Goal: Transaction & Acquisition: Purchase product/service

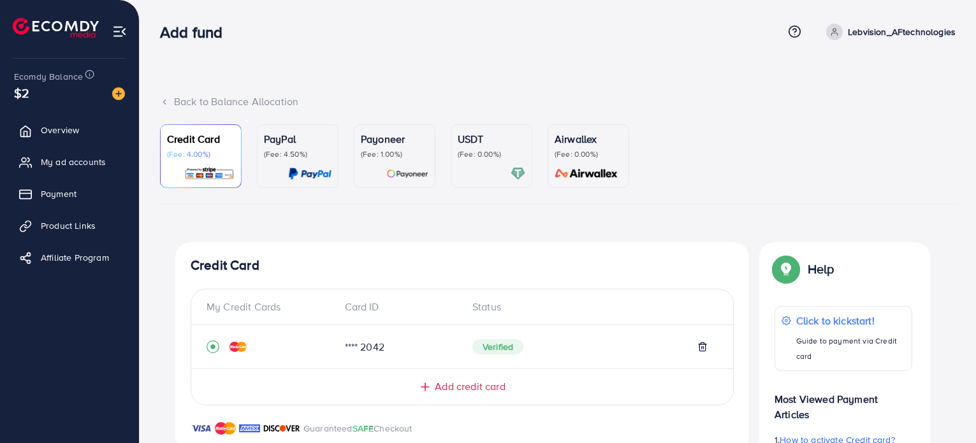
scroll to position [389, 0]
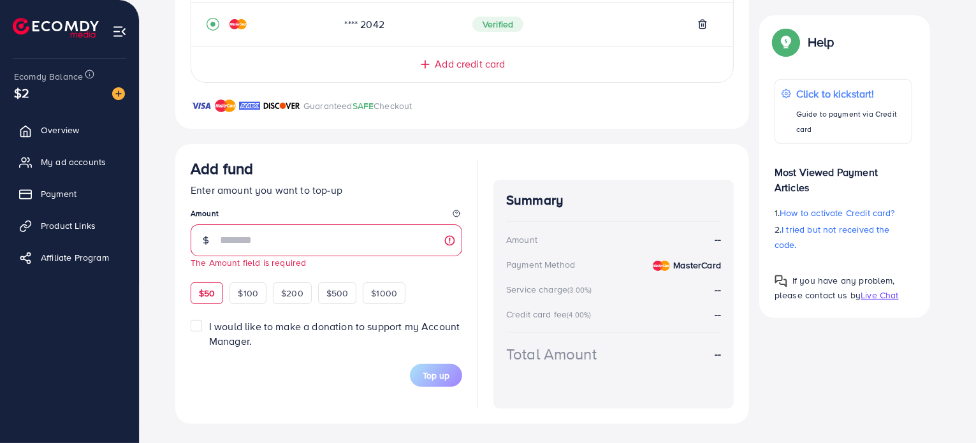
click at [212, 272] on div "Add fund Enter amount you want to top-up Amount The Amount field is required $5…" at bounding box center [327, 231] width 272 height 145
click at [214, 290] on span "$50" at bounding box center [207, 293] width 16 height 13
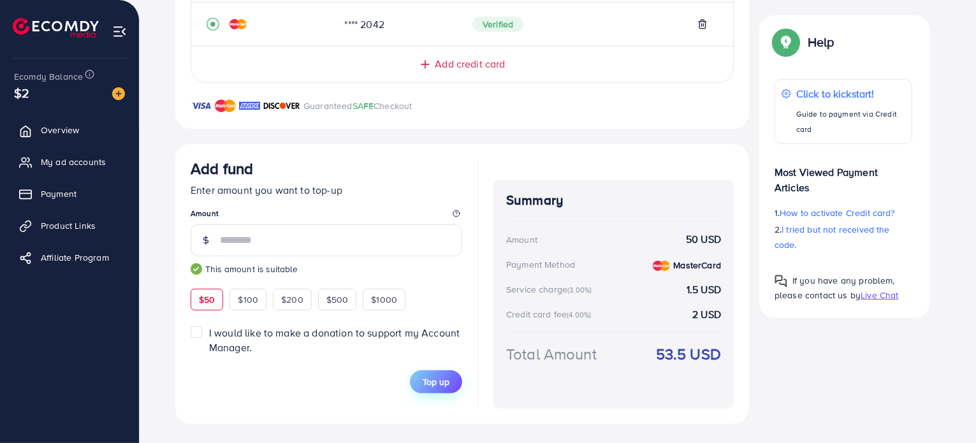
click at [436, 376] on span "Top up" at bounding box center [436, 381] width 27 height 13
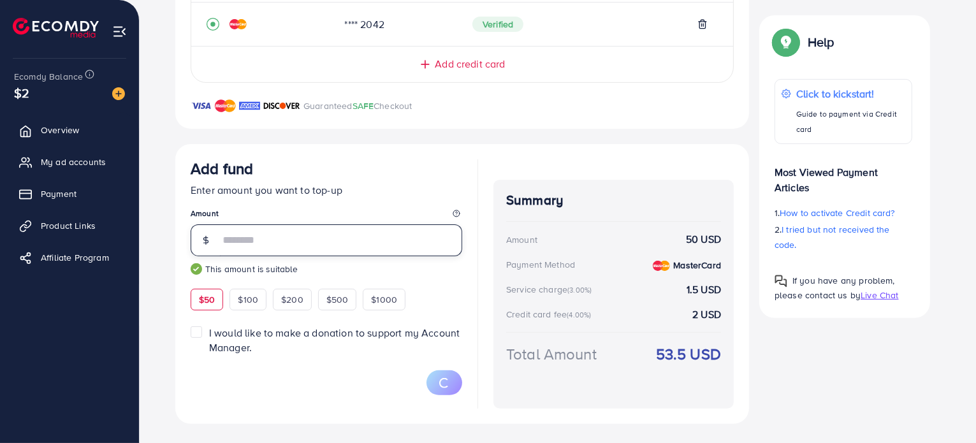
drag, startPoint x: 239, startPoint y: 242, endPoint x: 217, endPoint y: 236, distance: 23.2
click at [217, 236] on div "**" at bounding box center [327, 240] width 272 height 32
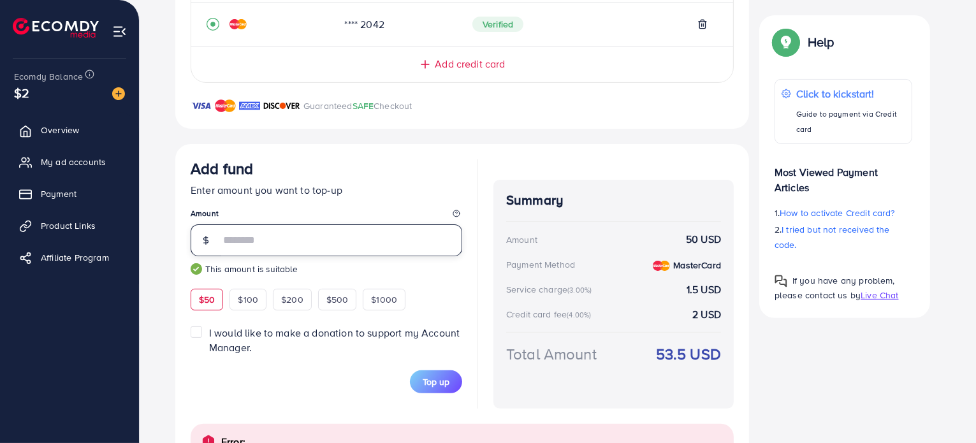
scroll to position [389, 0]
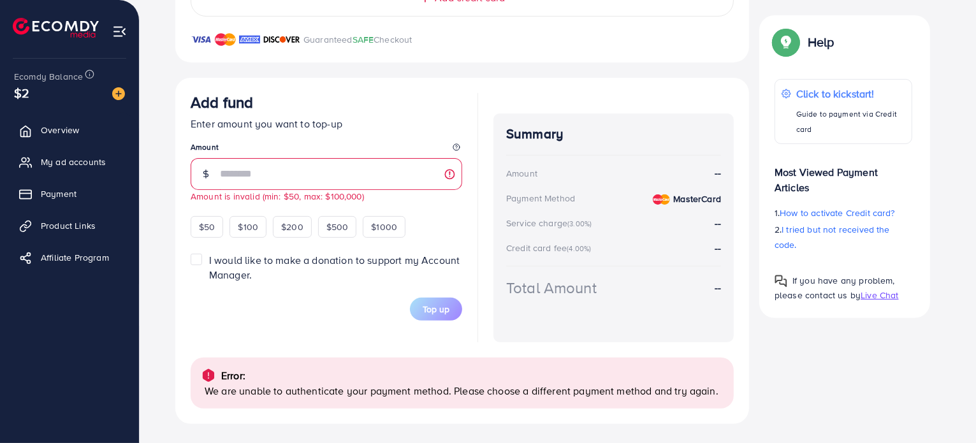
click at [331, 300] on div "Top up" at bounding box center [327, 309] width 272 height 23
click at [234, 224] on div "$100" at bounding box center [247, 227] width 37 height 22
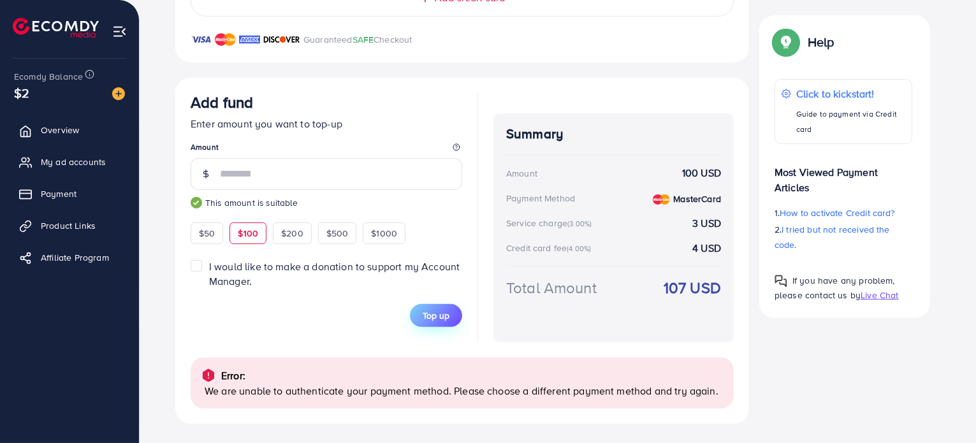
click at [419, 318] on button "Top up" at bounding box center [436, 315] width 52 height 23
click at [203, 234] on span "$50" at bounding box center [207, 233] width 16 height 13
type input "**"
click at [440, 310] on span "Top up" at bounding box center [436, 315] width 27 height 13
click at [449, 315] on span "Top up" at bounding box center [436, 315] width 27 height 13
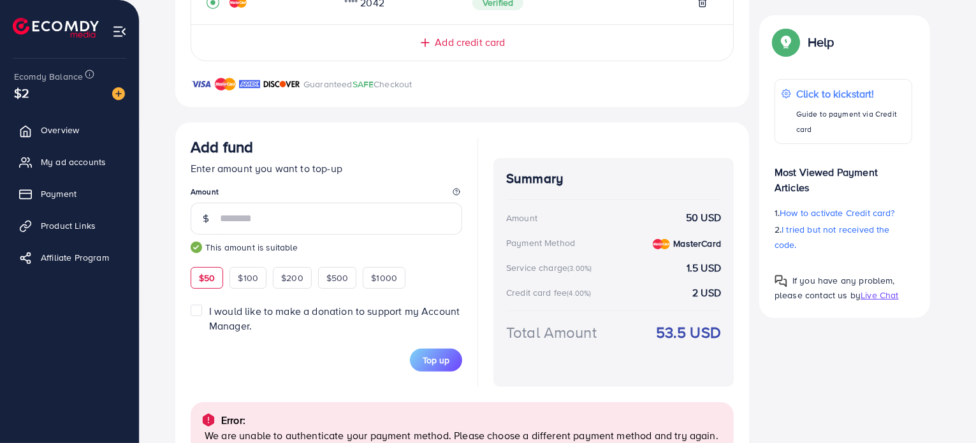
scroll to position [261, 0]
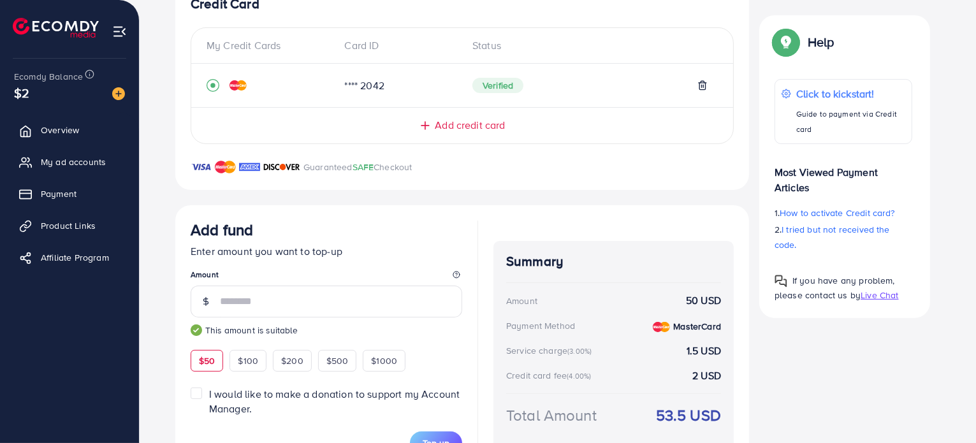
click at [476, 131] on span "Add credit card" at bounding box center [470, 125] width 70 height 15
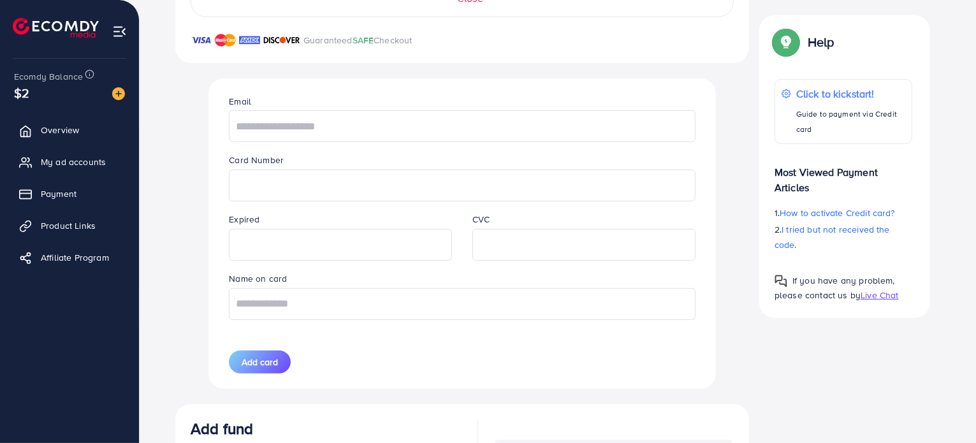
scroll to position [389, 0]
click at [323, 122] on input "text" at bounding box center [462, 126] width 466 height 32
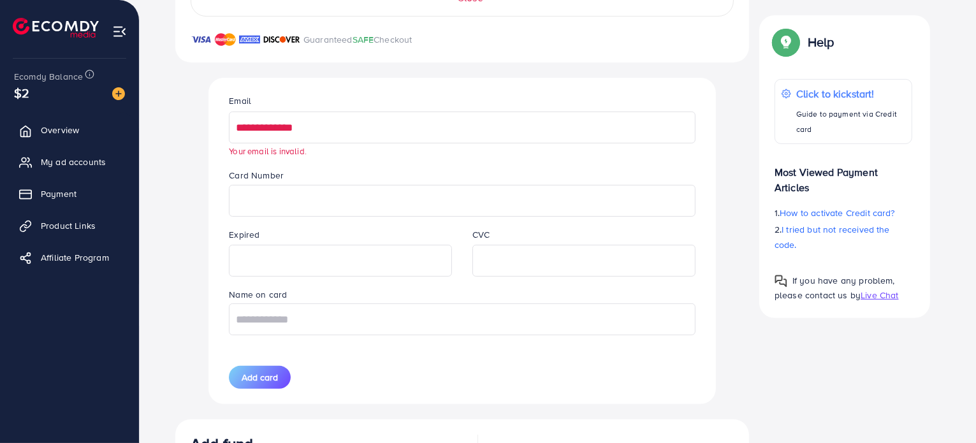
click at [319, 127] on input "**********" at bounding box center [462, 128] width 466 height 32
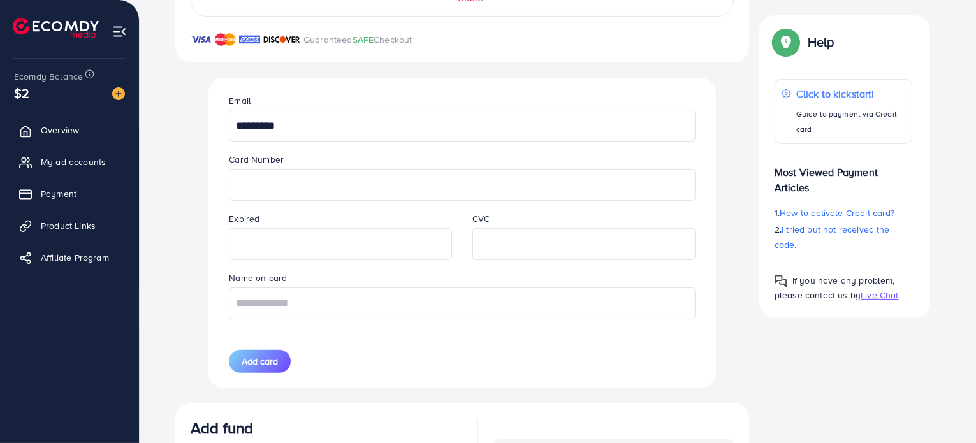
type input "**********"
click at [306, 298] on input "text" at bounding box center [462, 303] width 466 height 32
type input "**********"
click at [223, 328] on div "**********" at bounding box center [462, 233] width 486 height 310
click at [258, 356] on span "Add card" at bounding box center [260, 361] width 36 height 13
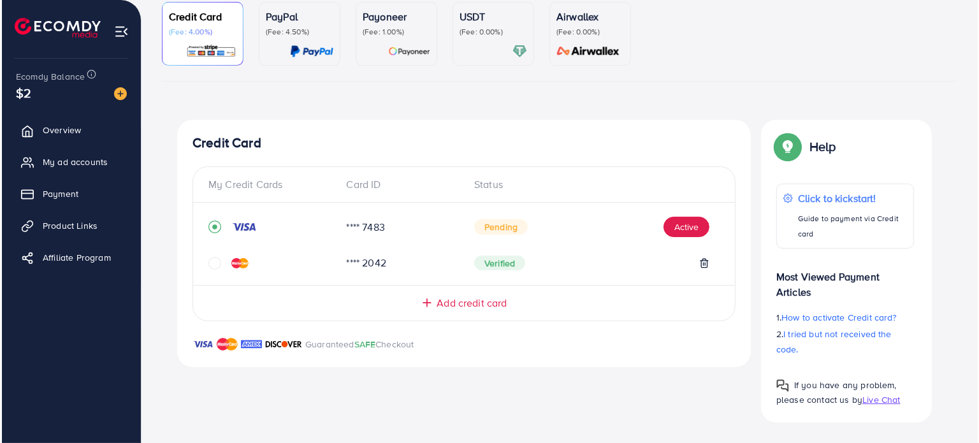
scroll to position [122, 0]
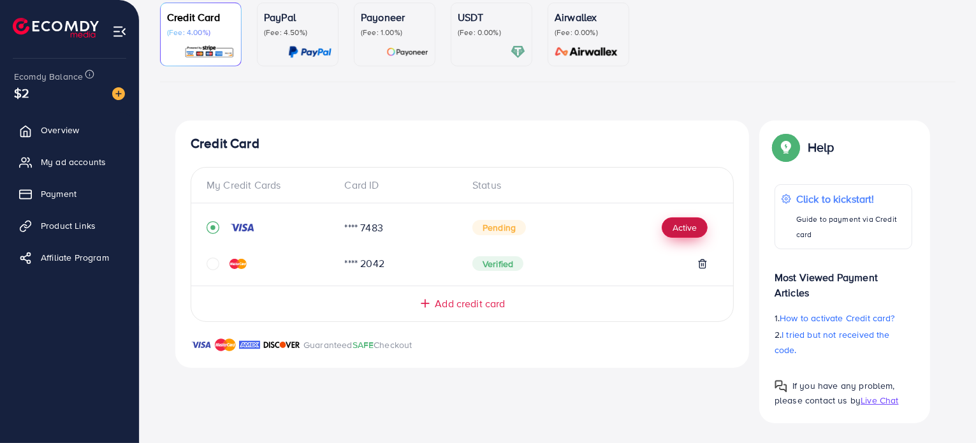
click at [686, 226] on button "Active" at bounding box center [685, 227] width 46 height 20
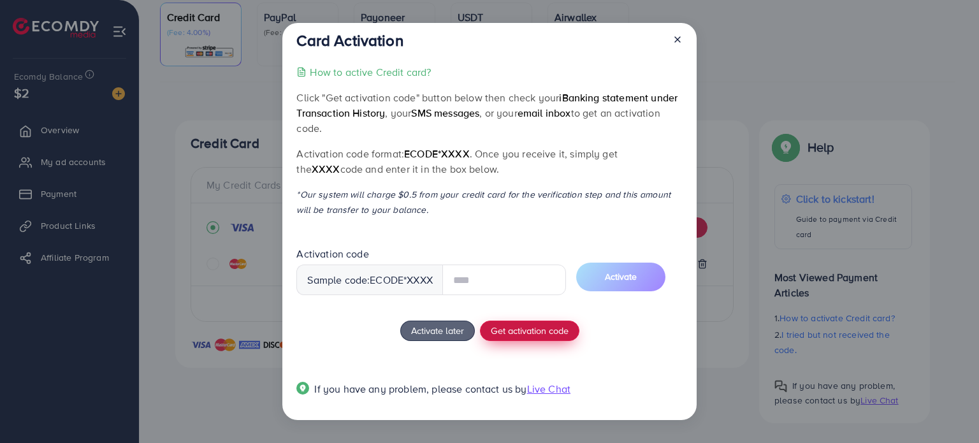
click at [541, 328] on div "How to active Credit card? Click "Get activation code" button below then check …" at bounding box center [489, 237] width 386 height 347
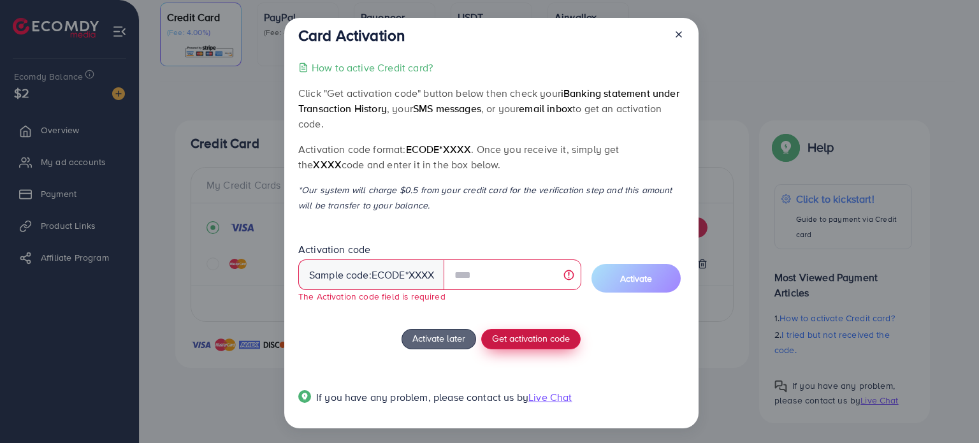
click at [538, 340] on span "Get activation code" at bounding box center [531, 337] width 78 height 13
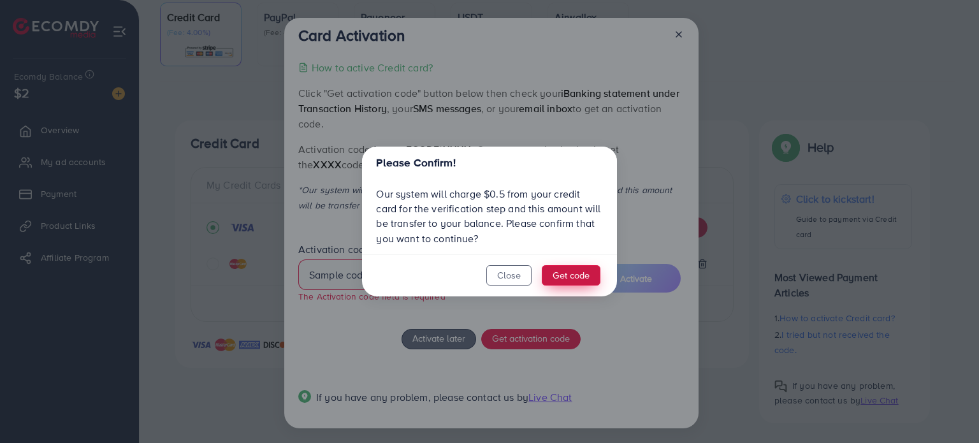
click at [568, 276] on button "Get code" at bounding box center [571, 275] width 59 height 20
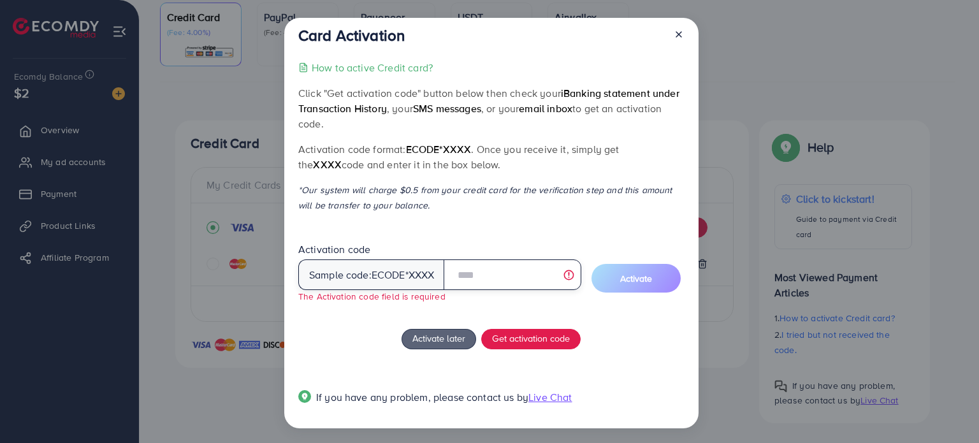
click at [487, 273] on input "text" at bounding box center [512, 274] width 137 height 31
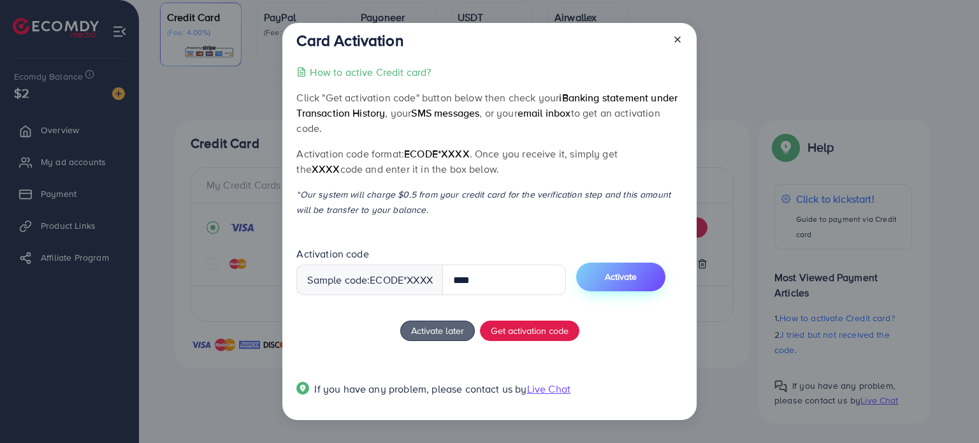
click at [617, 273] on span "Activate" at bounding box center [621, 276] width 32 height 13
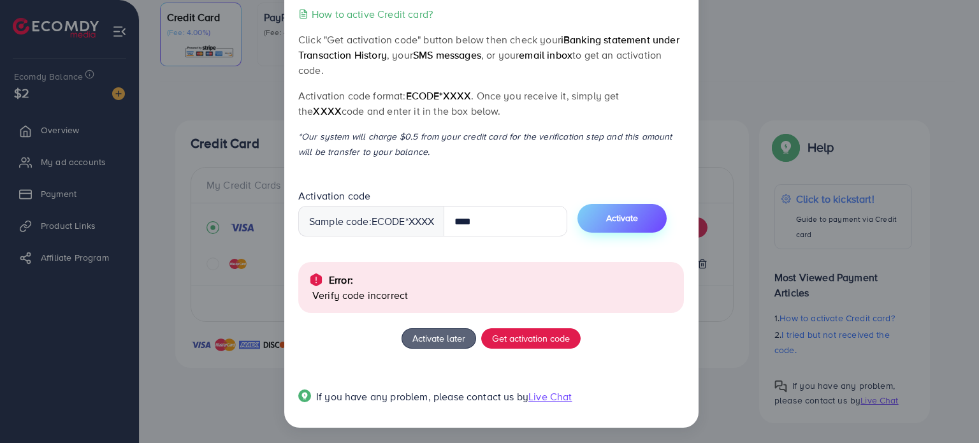
scroll to position [56, 0]
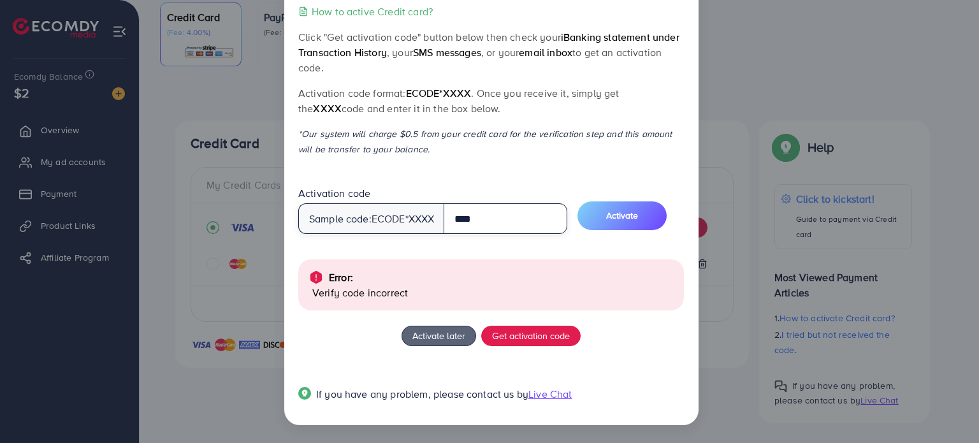
drag, startPoint x: 492, startPoint y: 216, endPoint x: 428, endPoint y: 220, distance: 64.5
click at [428, 220] on div "Sample code: ecode *XXXX ****" at bounding box center [433, 218] width 270 height 31
type input "****"
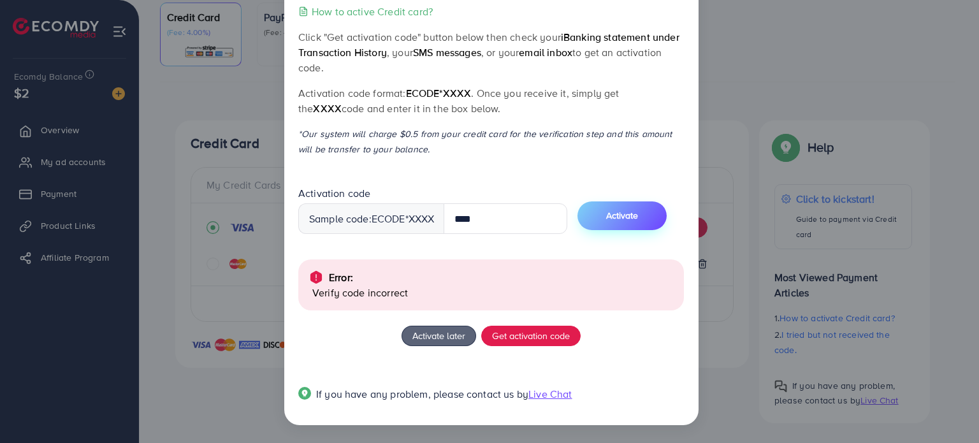
click at [627, 219] on span "Activate" at bounding box center [622, 215] width 32 height 13
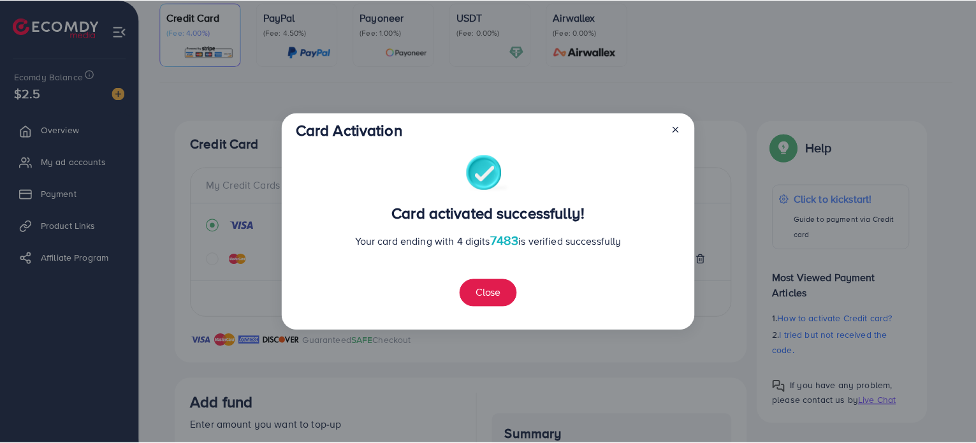
scroll to position [356, 0]
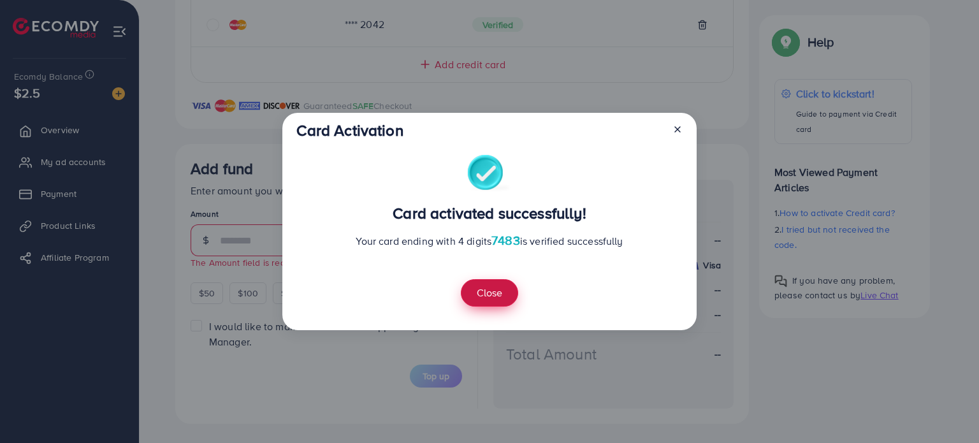
click at [489, 295] on button "Close" at bounding box center [489, 292] width 57 height 27
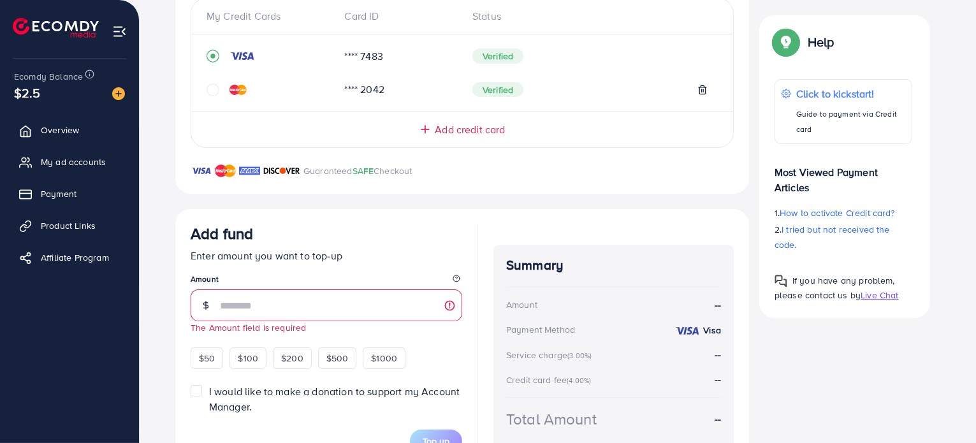
scroll to position [228, 0]
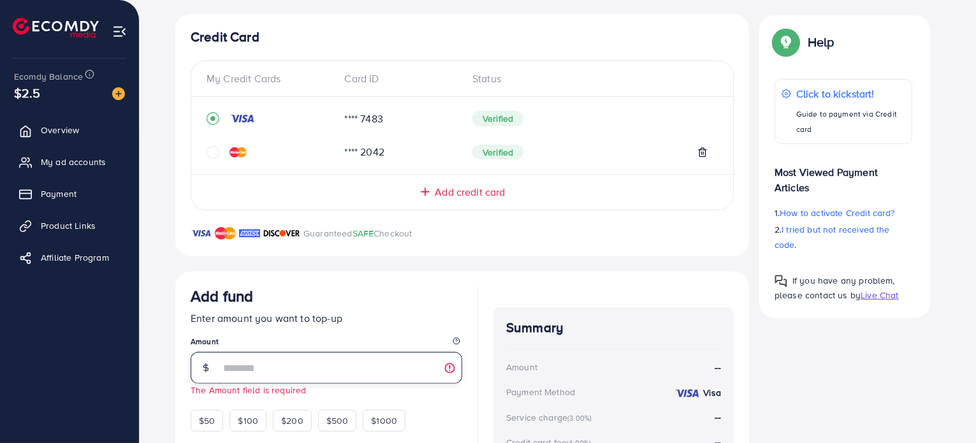
click at [245, 369] on input "number" at bounding box center [341, 368] width 242 height 32
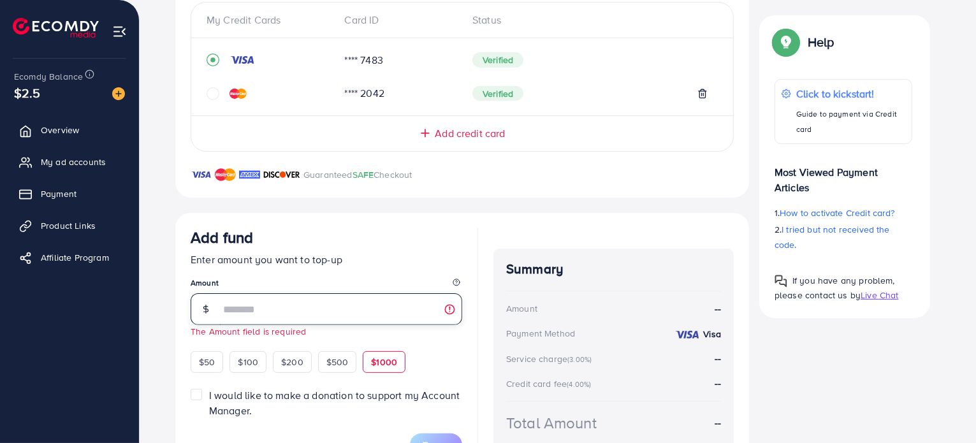
scroll to position [356, 0]
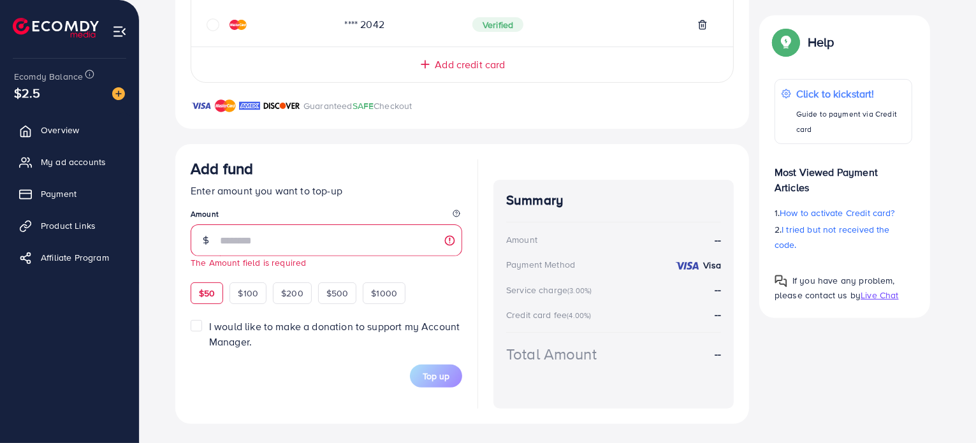
click at [211, 292] on span "$50" at bounding box center [207, 293] width 16 height 13
type input "**"
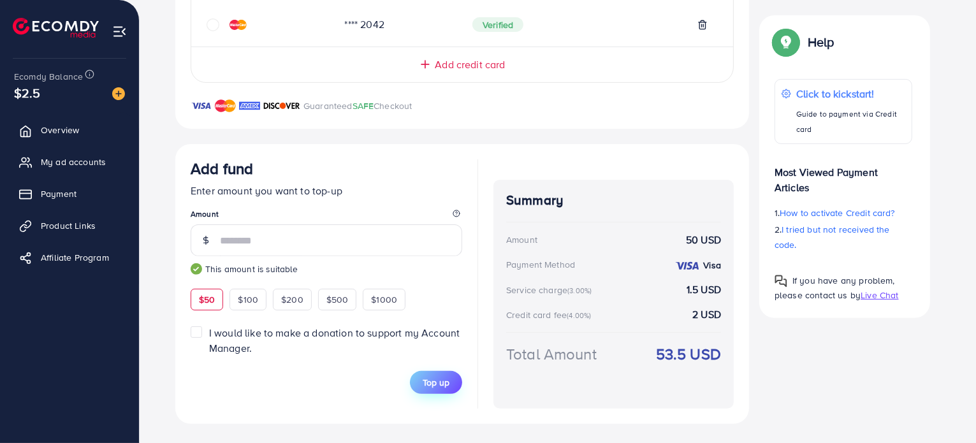
click at [433, 379] on span "Top up" at bounding box center [436, 382] width 27 height 13
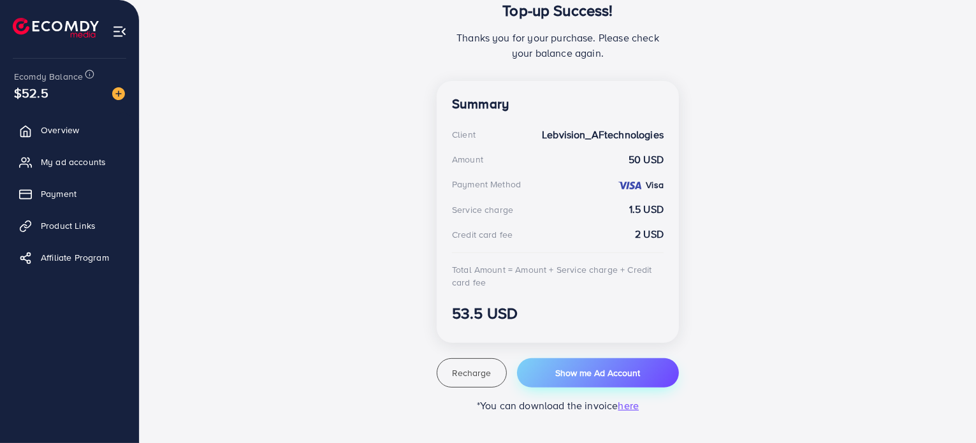
click at [594, 368] on span "Show me Ad Account" at bounding box center [597, 373] width 85 height 13
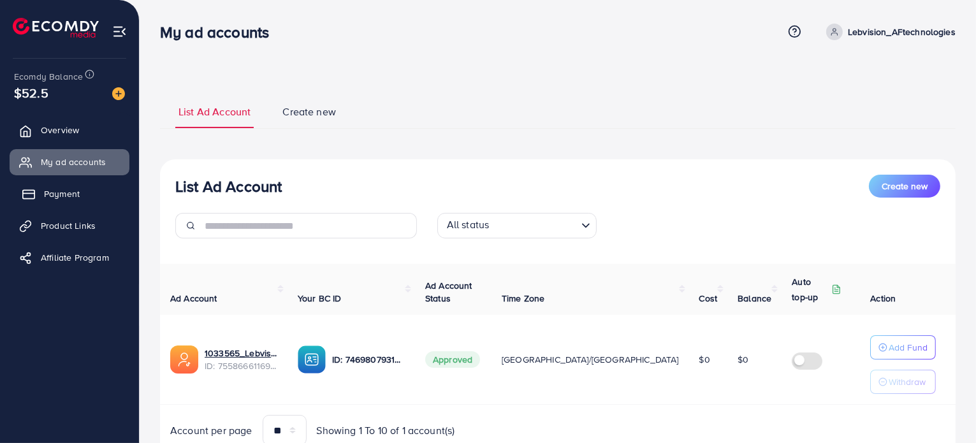
click at [78, 185] on link "Payment" at bounding box center [70, 193] width 120 height 25
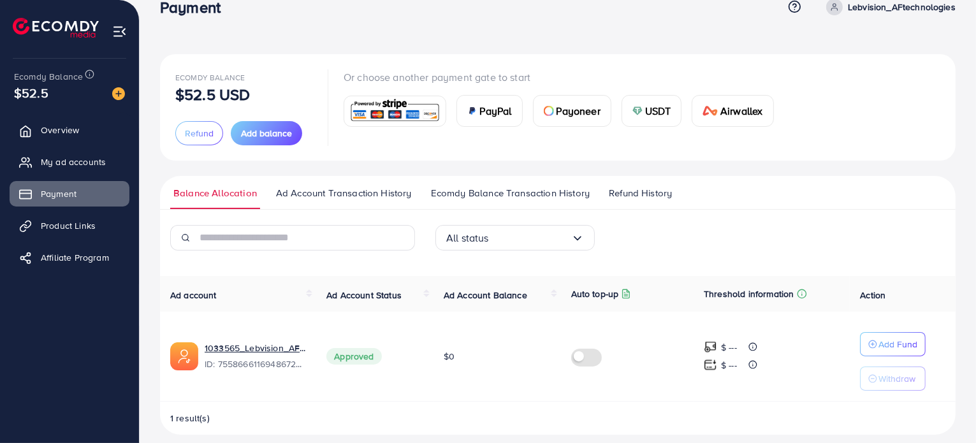
scroll to position [36, 0]
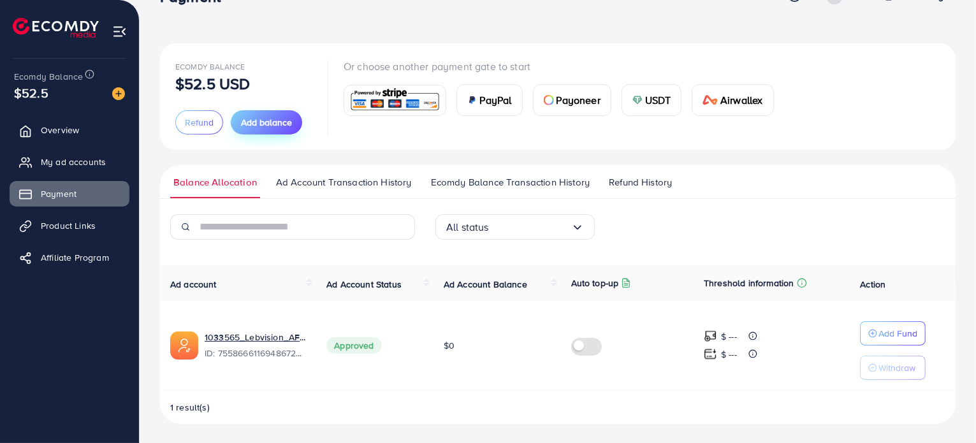
click at [270, 119] on span "Add balance" at bounding box center [266, 122] width 51 height 13
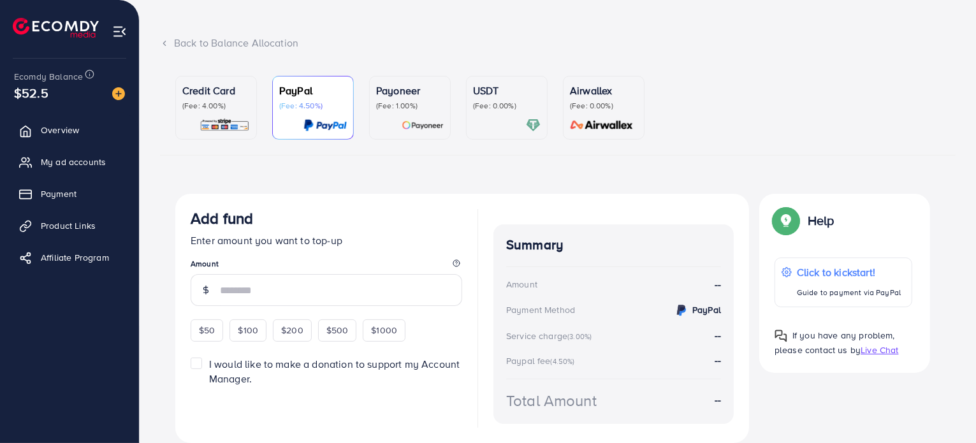
scroll to position [104, 0]
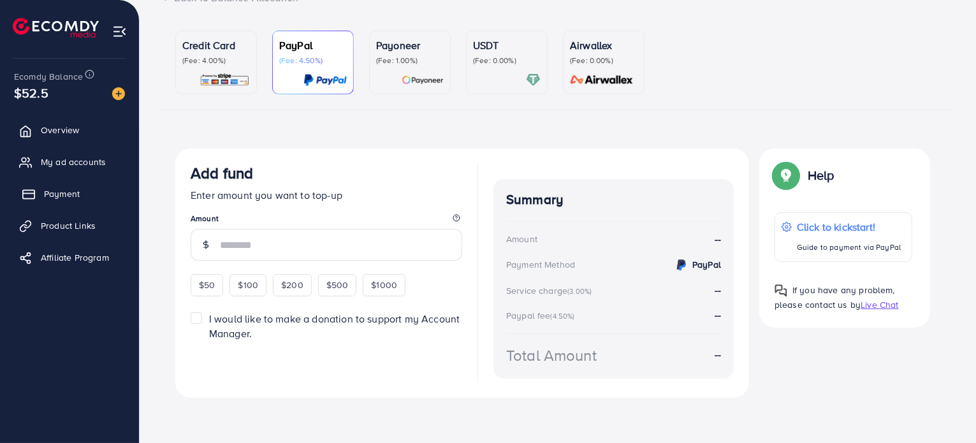
click at [62, 190] on span "Payment" at bounding box center [62, 193] width 36 height 13
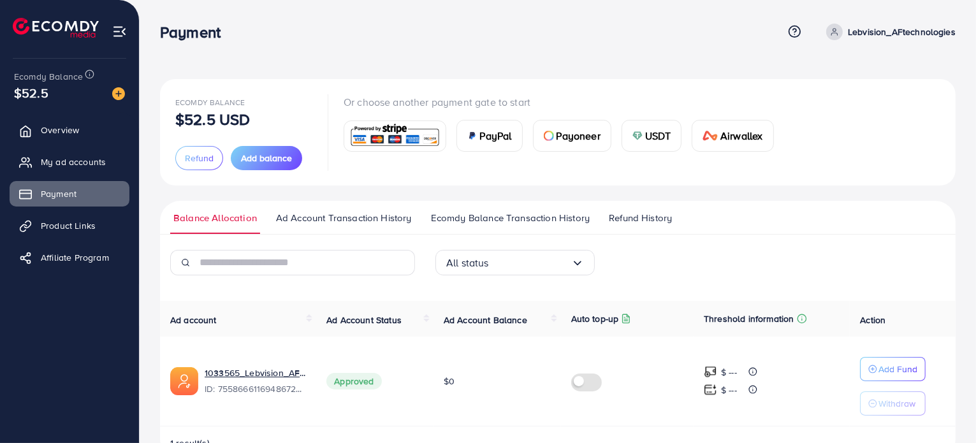
click at [379, 138] on img at bounding box center [395, 135] width 94 height 27
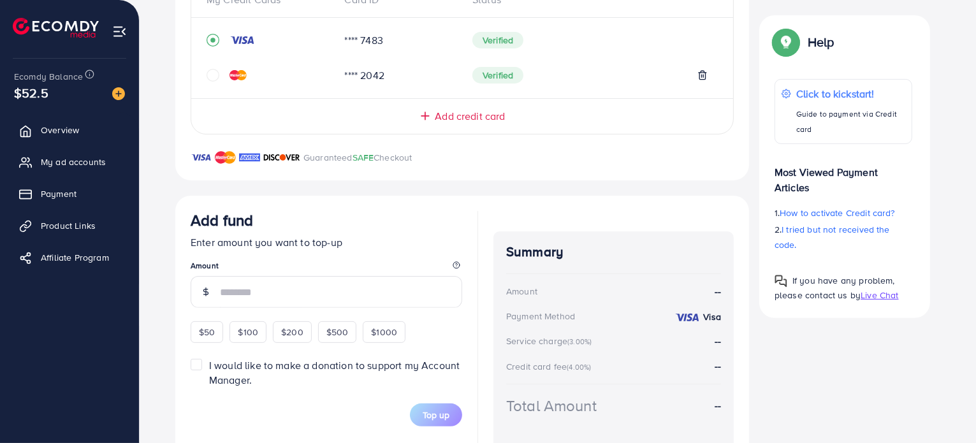
scroll to position [242, 0]
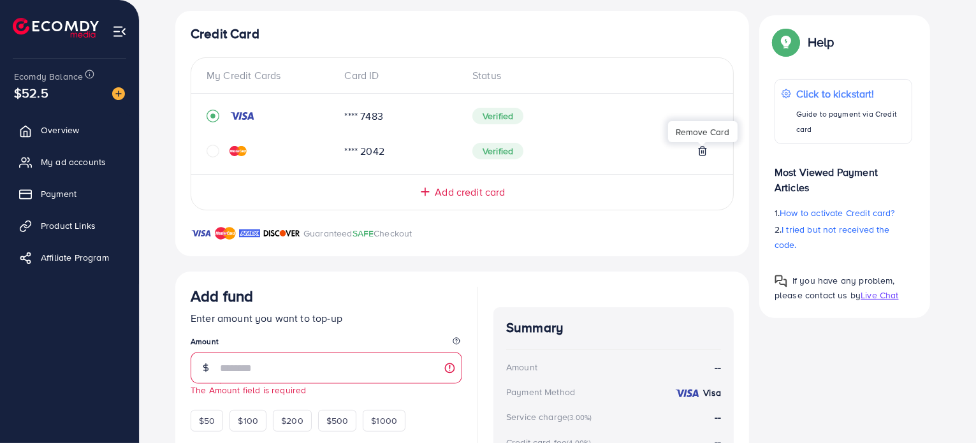
click at [702, 152] on line at bounding box center [702, 152] width 0 height 3
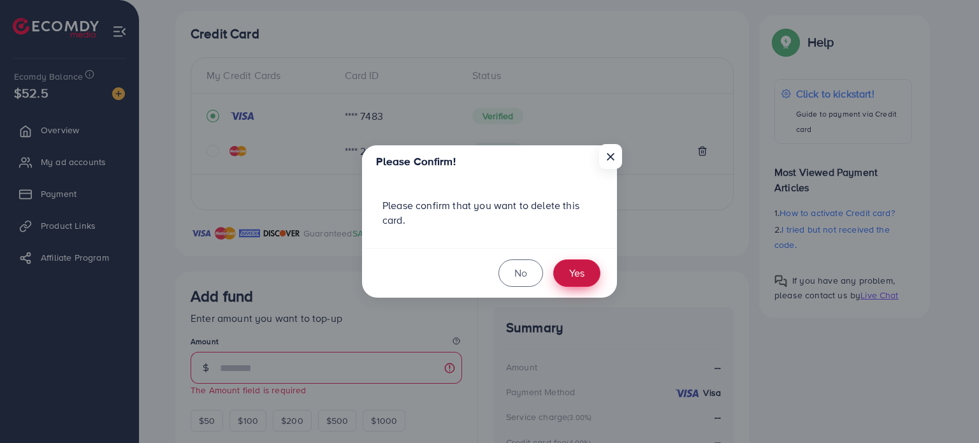
click at [579, 275] on button "Yes" at bounding box center [576, 272] width 47 height 27
